Goal: Task Accomplishment & Management: Manage account settings

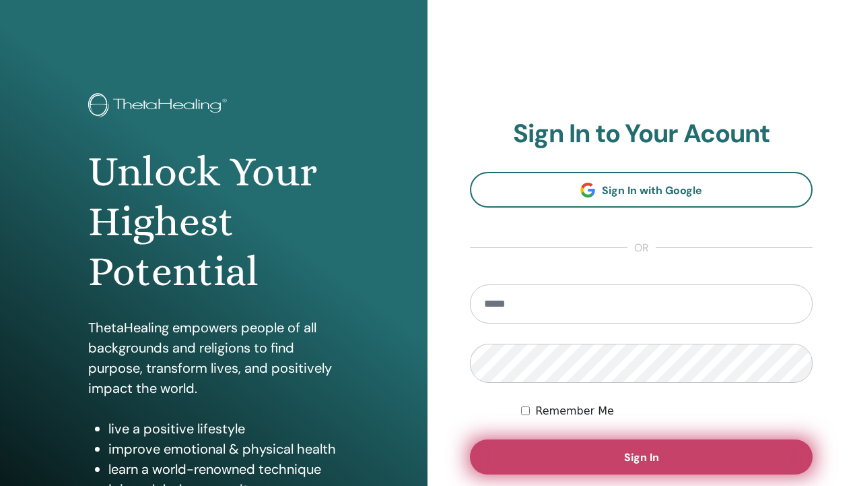
type input "**********"
click at [637, 460] on span "Sign In" at bounding box center [641, 457] width 35 height 14
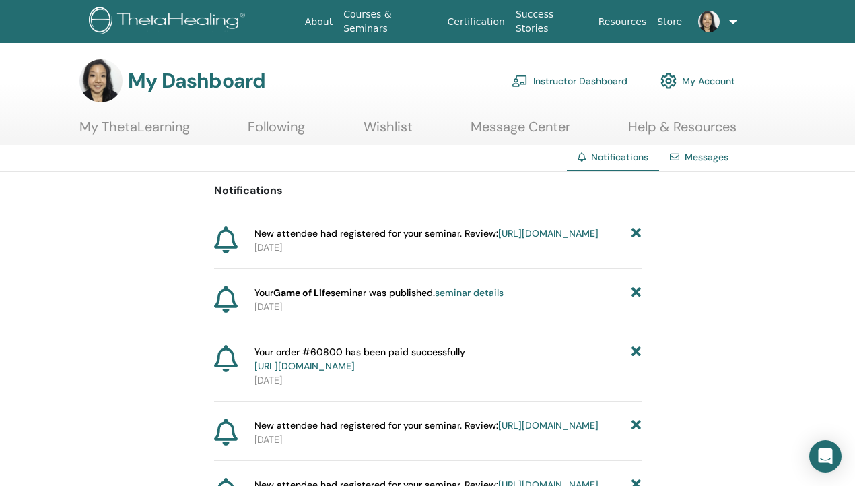
click at [576, 85] on link "Instructor Dashboard" at bounding box center [570, 81] width 116 height 30
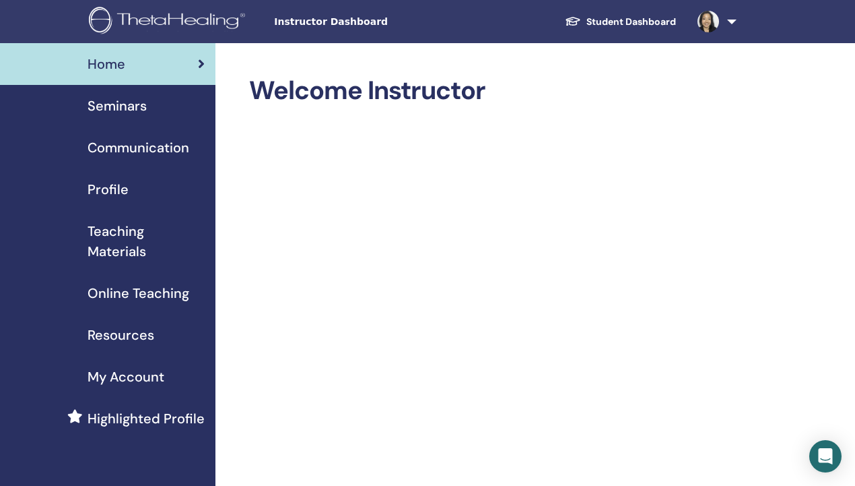
click at [109, 111] on span "Seminars" at bounding box center [117, 106] width 59 height 20
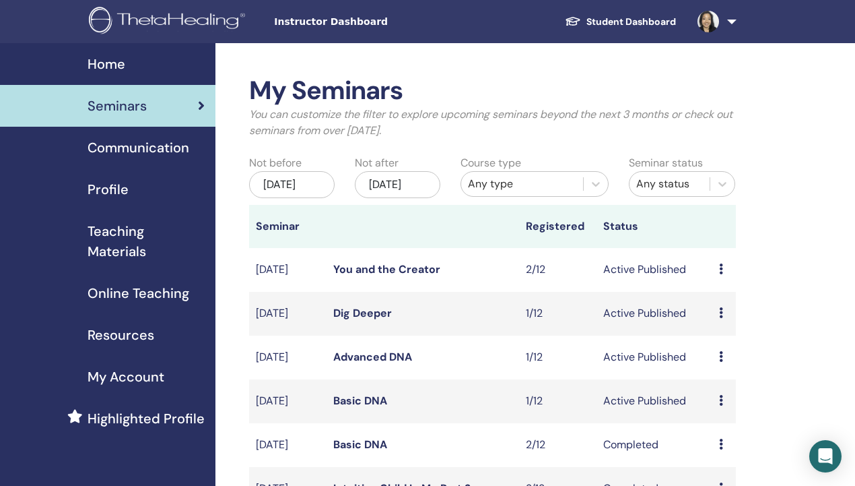
click at [117, 188] on span "Profile" at bounding box center [108, 189] width 41 height 20
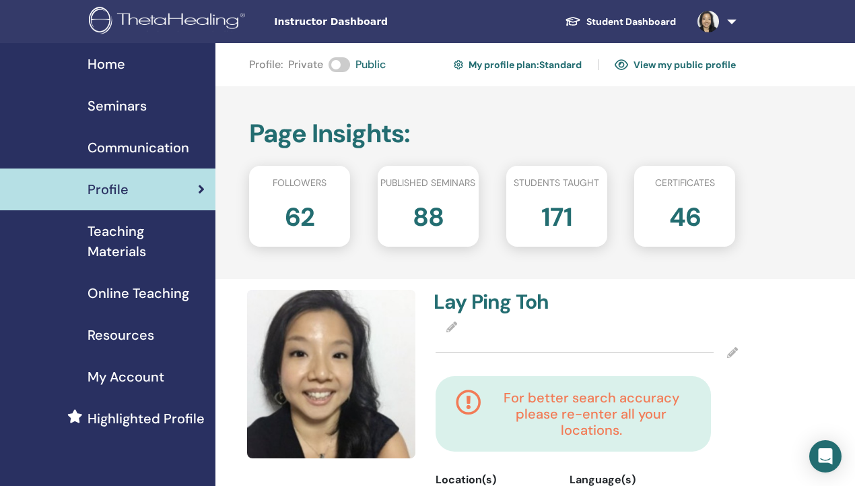
click at [529, 59] on link "My profile plan : Standard" at bounding box center [518, 65] width 128 height 22
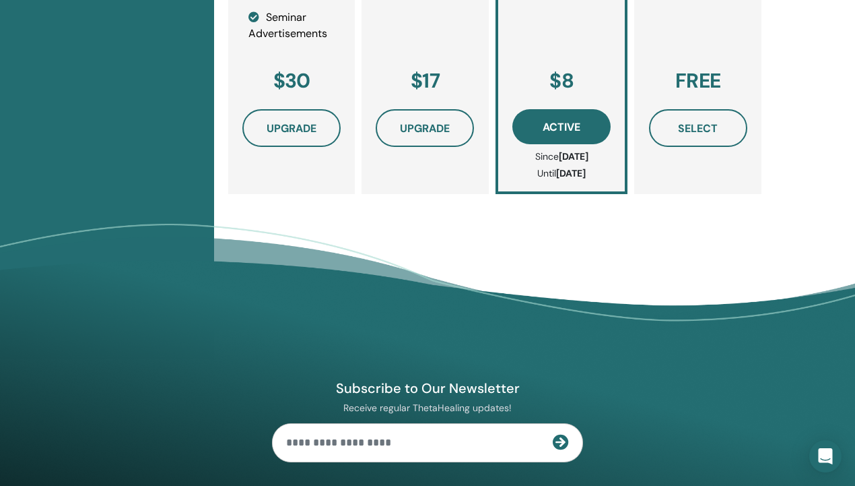
scroll to position [708, 0]
